Goal: Task Accomplishment & Management: Use online tool/utility

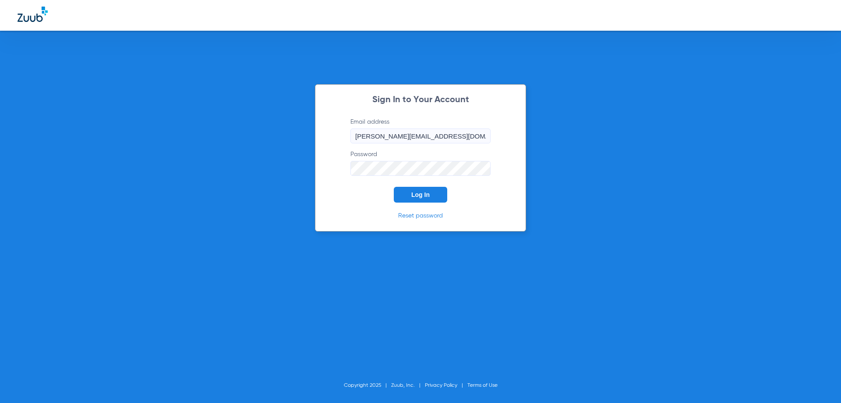
click at [418, 196] on span "Log In" at bounding box center [421, 194] width 18 height 7
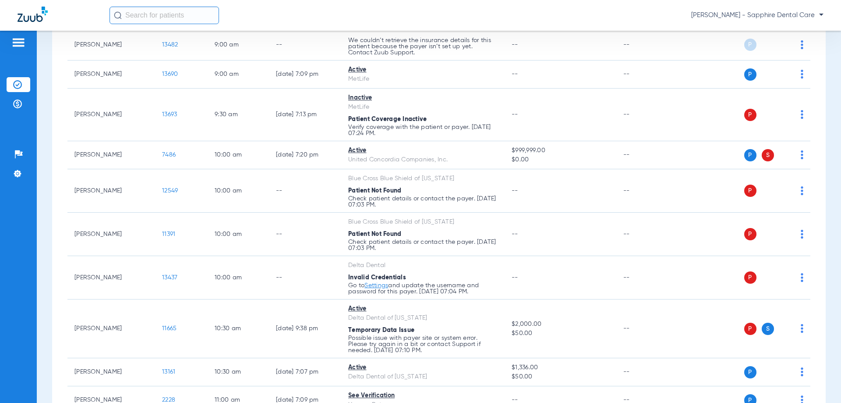
scroll to position [438, 0]
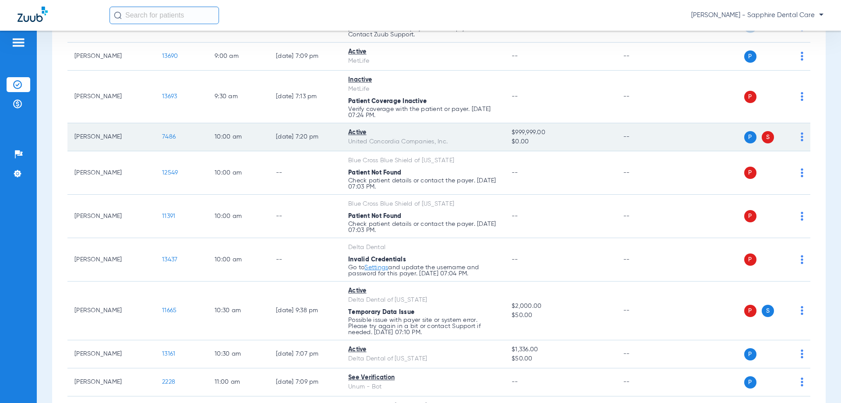
click at [164, 135] on span "7486" at bounding box center [169, 137] width 14 height 6
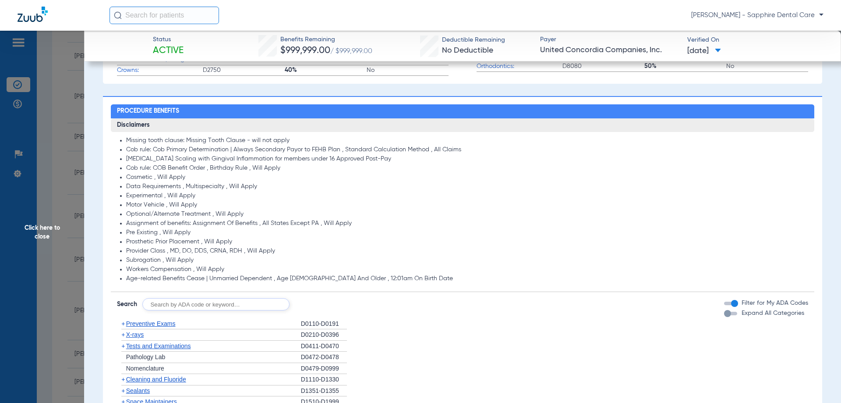
scroll to position [526, 0]
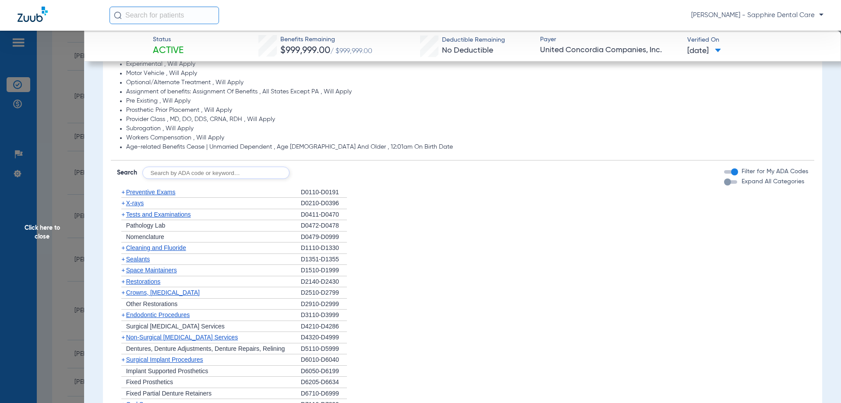
click at [206, 169] on input "text" at bounding box center [215, 173] width 147 height 12
type input "d7210"
click at [315, 173] on button "Search" at bounding box center [322, 173] width 35 height 12
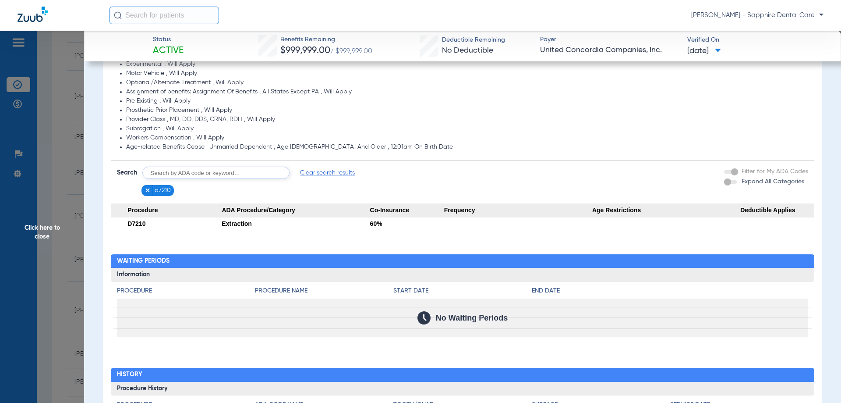
click at [178, 175] on input "text" at bounding box center [215, 173] width 147 height 12
type input "d2392"
click at [321, 170] on button "Search" at bounding box center [322, 173] width 35 height 12
click at [158, 191] on span "d2392" at bounding box center [163, 190] width 16 height 9
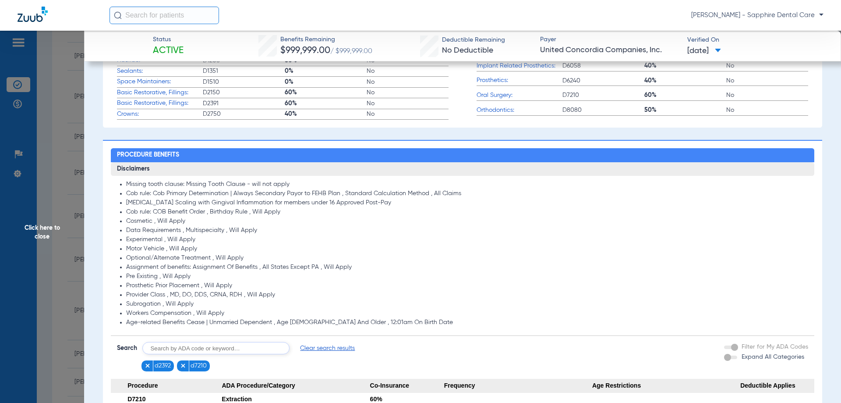
scroll to position [263, 0]
